Goal: Task Accomplishment & Management: Manage account settings

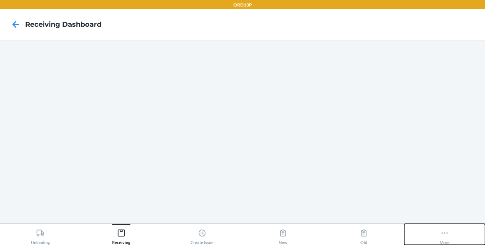
click at [441, 239] on div "More" at bounding box center [445, 234] width 10 height 19
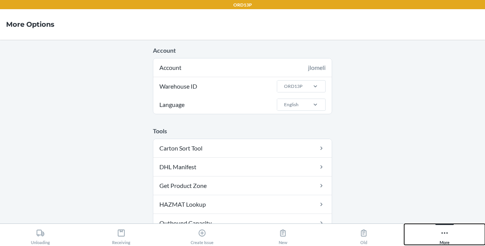
click at [437, 232] on button "More" at bounding box center [444, 233] width 81 height 21
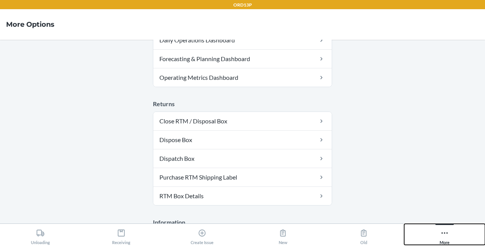
scroll to position [323, 0]
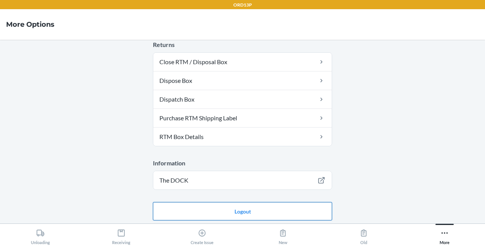
click at [306, 204] on button "Logout" at bounding box center [242, 211] width 179 height 18
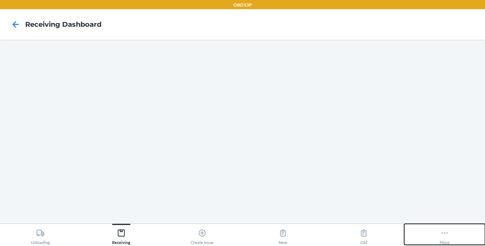
click at [437, 227] on button "More" at bounding box center [444, 233] width 81 height 21
